Goal: Use online tool/utility: Utilize a website feature to perform a specific function

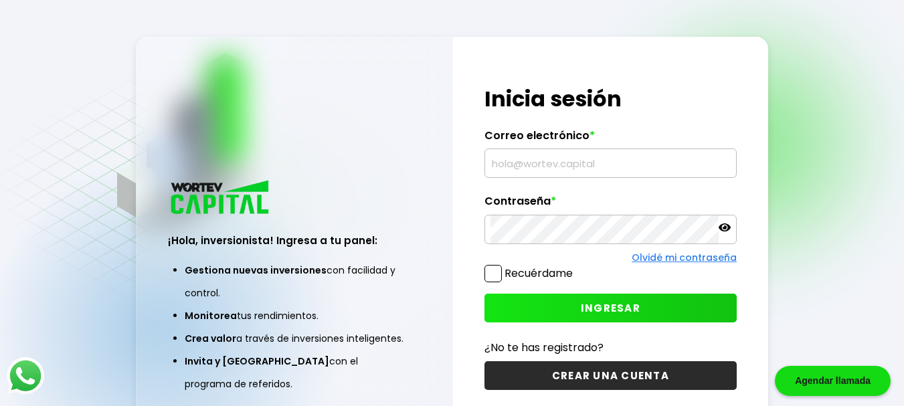
type input "[EMAIL_ADDRESS][DOMAIN_NAME]"
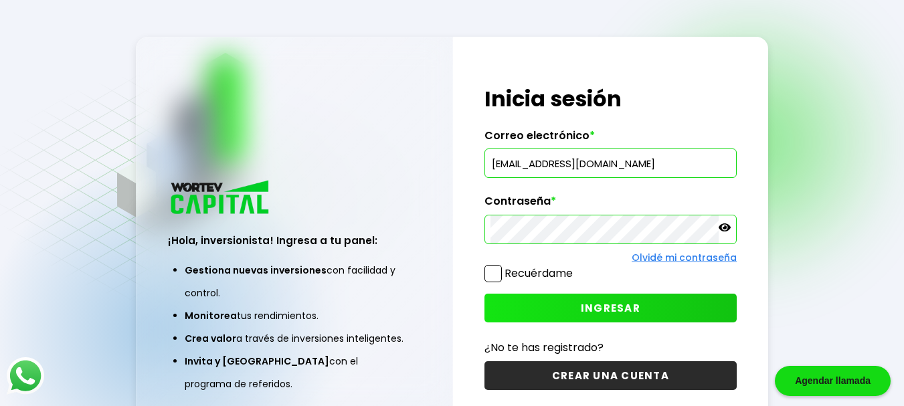
click at [599, 307] on span "INGRESAR" at bounding box center [611, 308] width 60 height 14
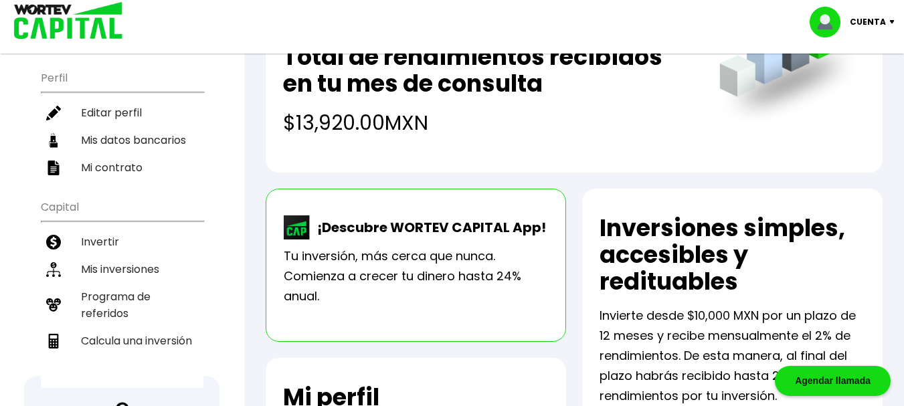
scroll to position [134, 0]
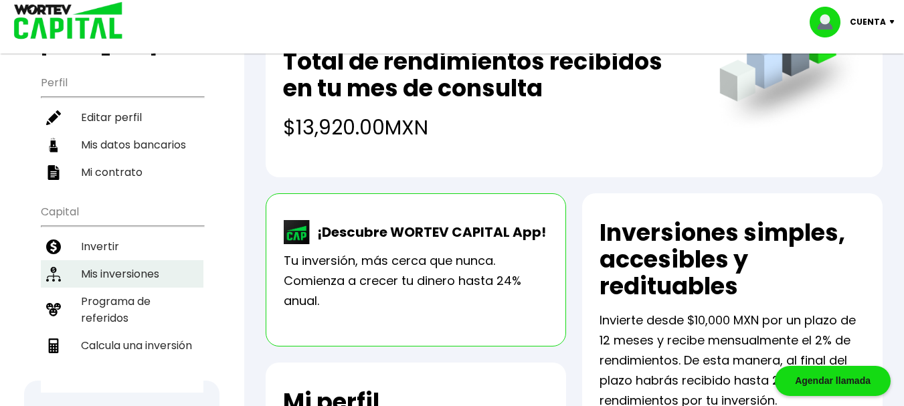
click at [151, 273] on li "Mis inversiones" at bounding box center [122, 273] width 163 height 27
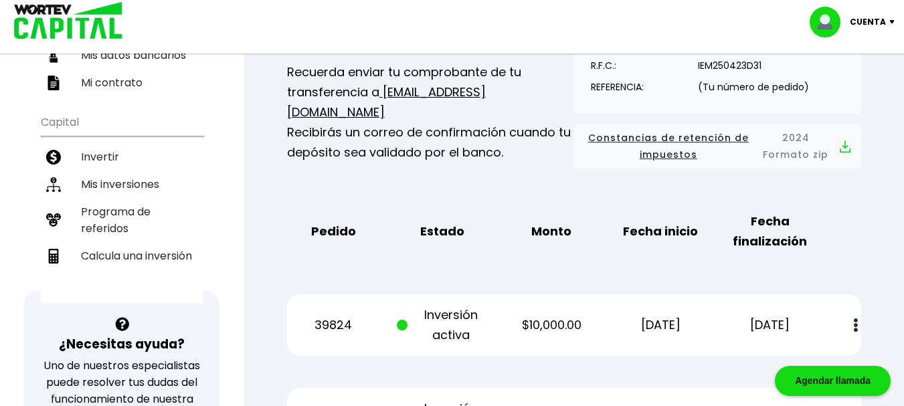
scroll to position [219, 0]
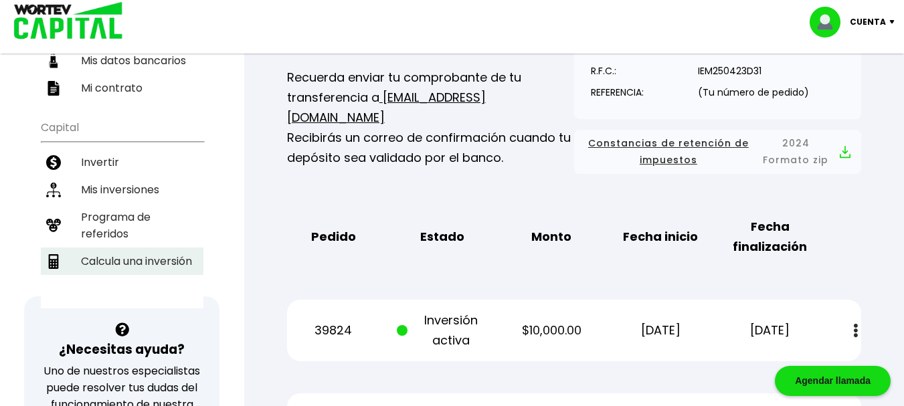
click at [123, 261] on li "Calcula una inversión" at bounding box center [122, 261] width 163 height 27
select select "1"
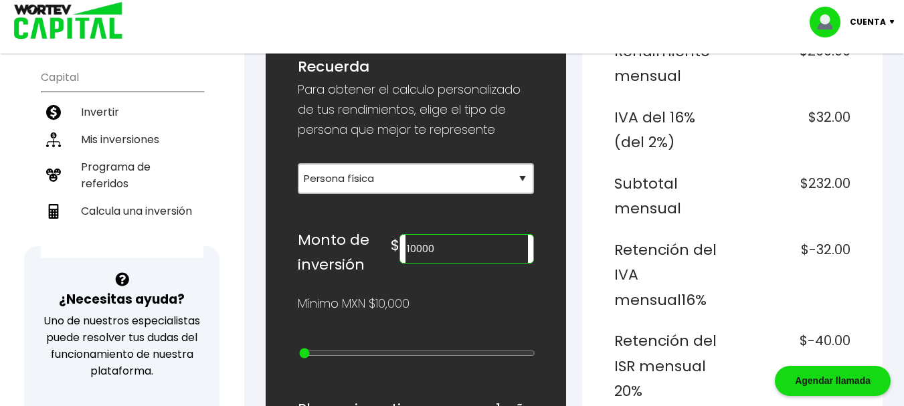
scroll to position [268, 0]
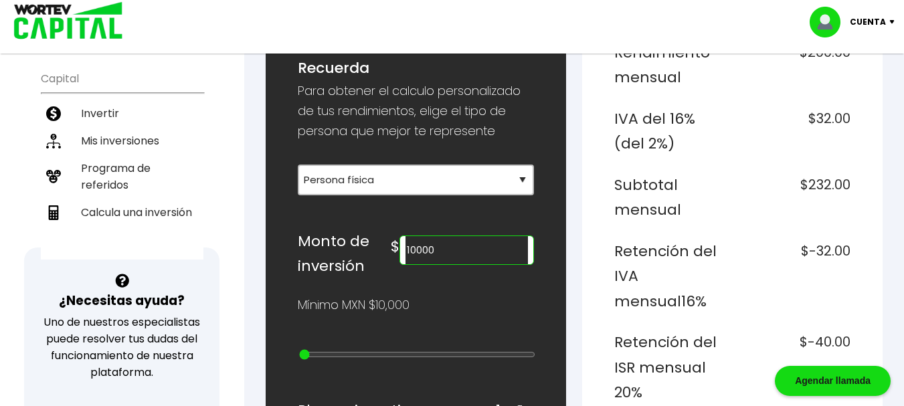
type input "20000"
type input "1"
type input "30000"
type input "2"
type input "40000"
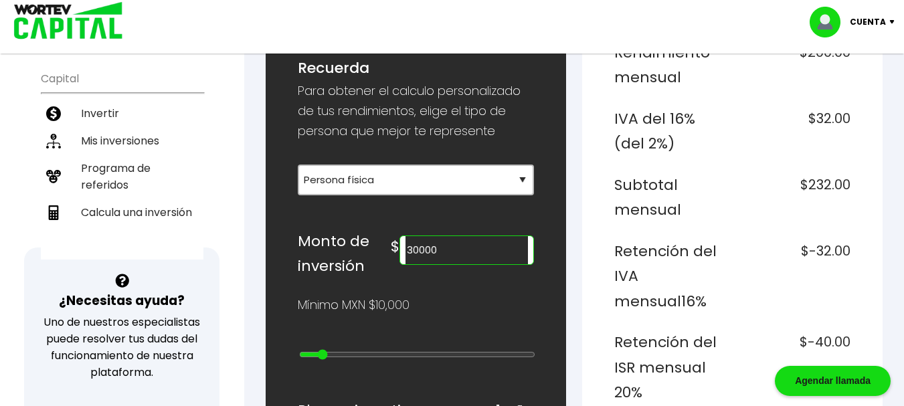
type input "3"
type input "50000"
type input "4"
type input "60000"
type input "5"
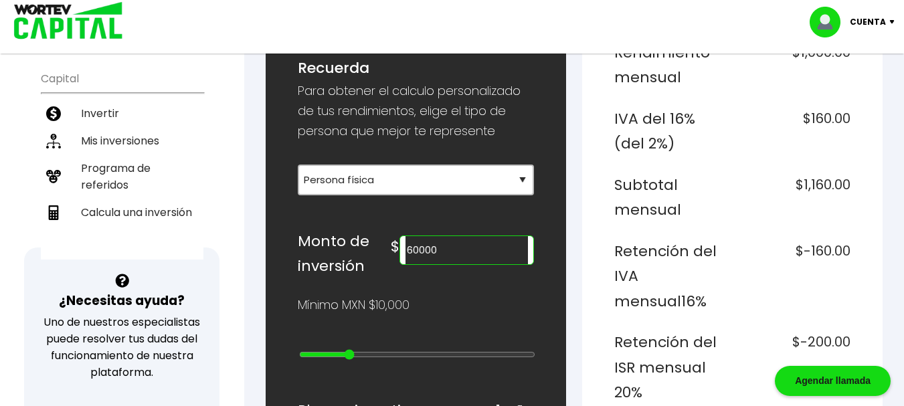
type input "70000"
type input "6"
type input "80000"
type input "7"
type input "90000"
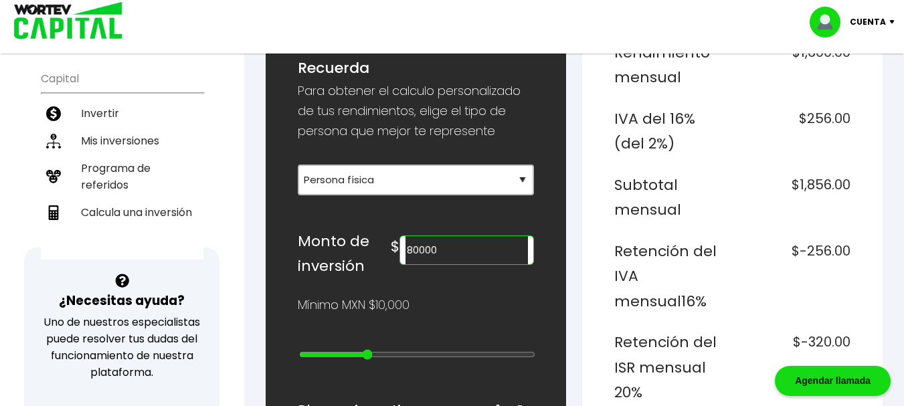
type input "8"
type input "100000"
drag, startPoint x: 302, startPoint y: 356, endPoint x: 385, endPoint y: 351, distance: 83.1
type input "9"
click at [385, 351] on input "range" at bounding box center [417, 354] width 236 height 11
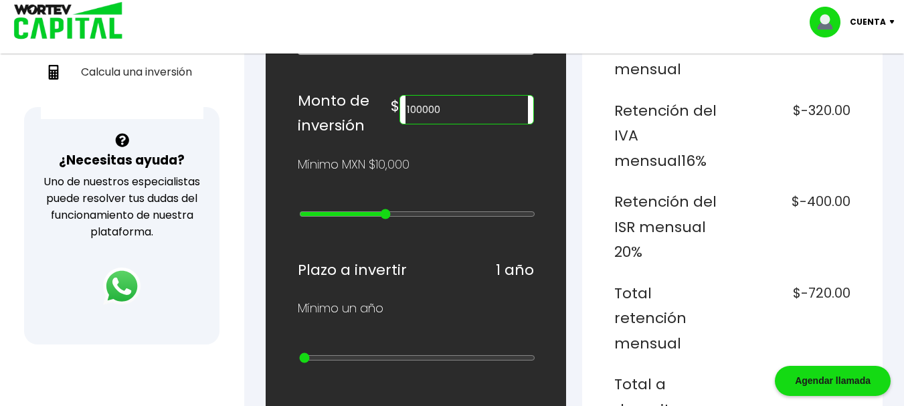
scroll to position [400, 0]
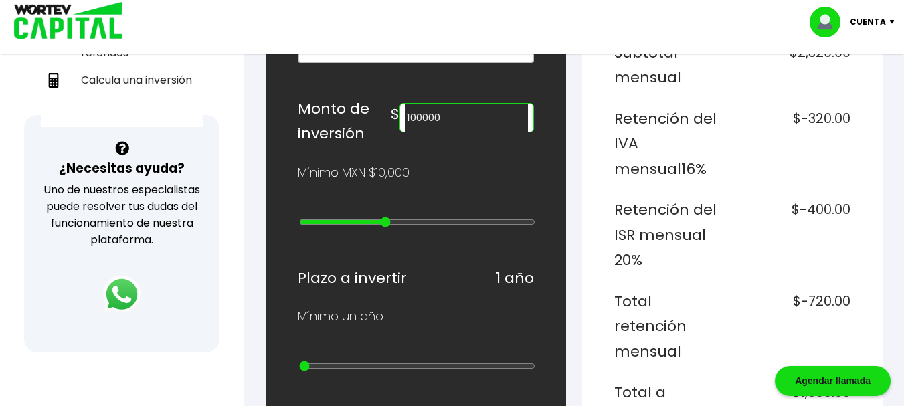
type input "200000"
type input "10"
type input "300000"
type input "11"
type input "400000"
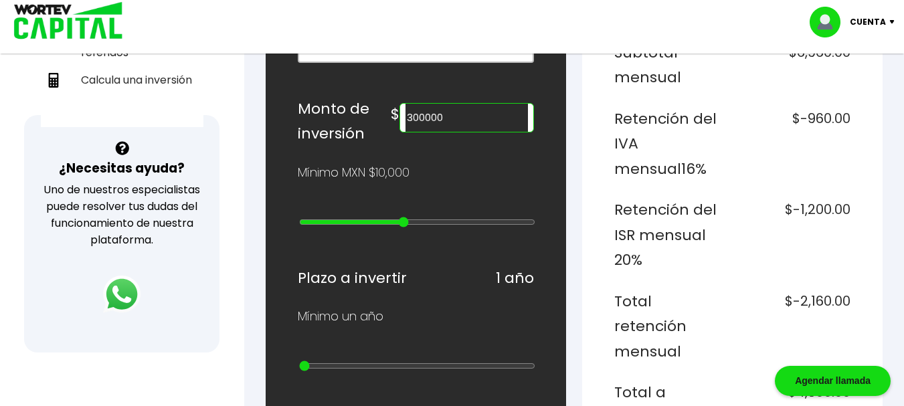
type input "12"
type input "300000"
type input "11"
type input "200000"
drag, startPoint x: 386, startPoint y: 225, endPoint x: 397, endPoint y: 221, distance: 12.1
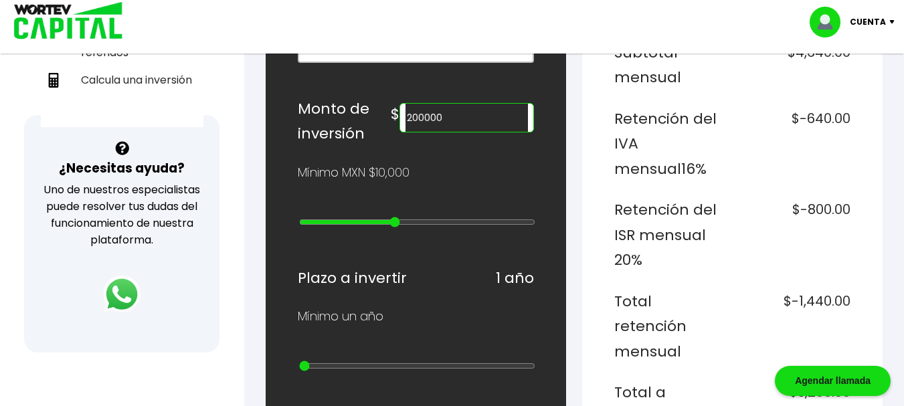
click at [397, 221] on input "range" at bounding box center [417, 222] width 236 height 11
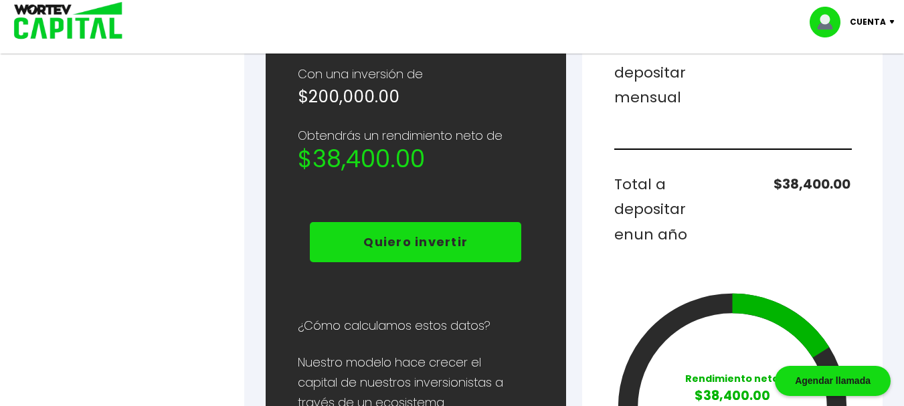
scroll to position [759, 0]
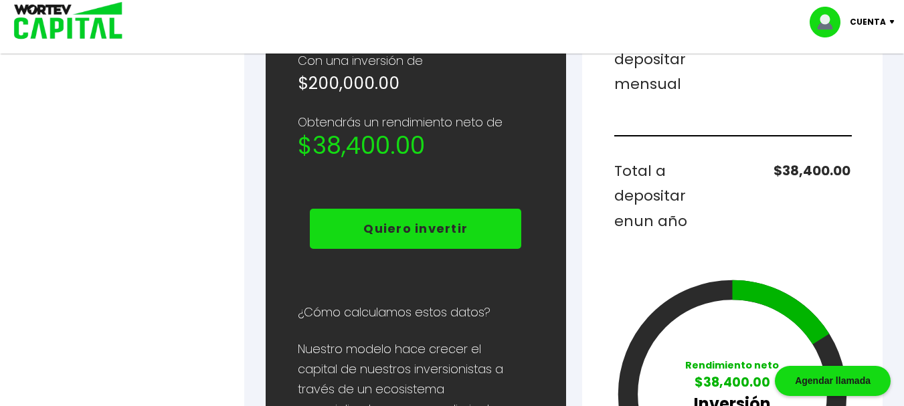
type input "9"
type input "100000"
